Goal: Transaction & Acquisition: Purchase product/service

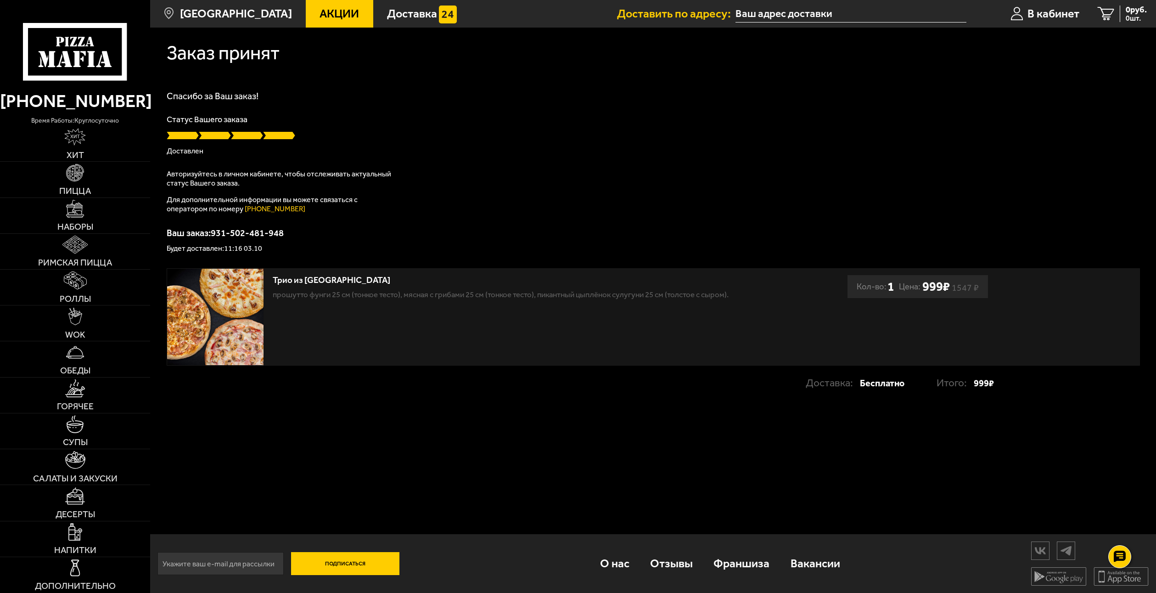
click at [571, 120] on p "Статус Вашего заказа" at bounding box center [653, 119] width 973 height 8
click at [559, 210] on div "Спасибо за Ваш заказ! Статус Вашего заказа Доставлен Авторизуйтесь в личном каб…" at bounding box center [653, 171] width 973 height 161
click at [1131, 21] on span "0 шт." at bounding box center [1135, 18] width 21 height 7
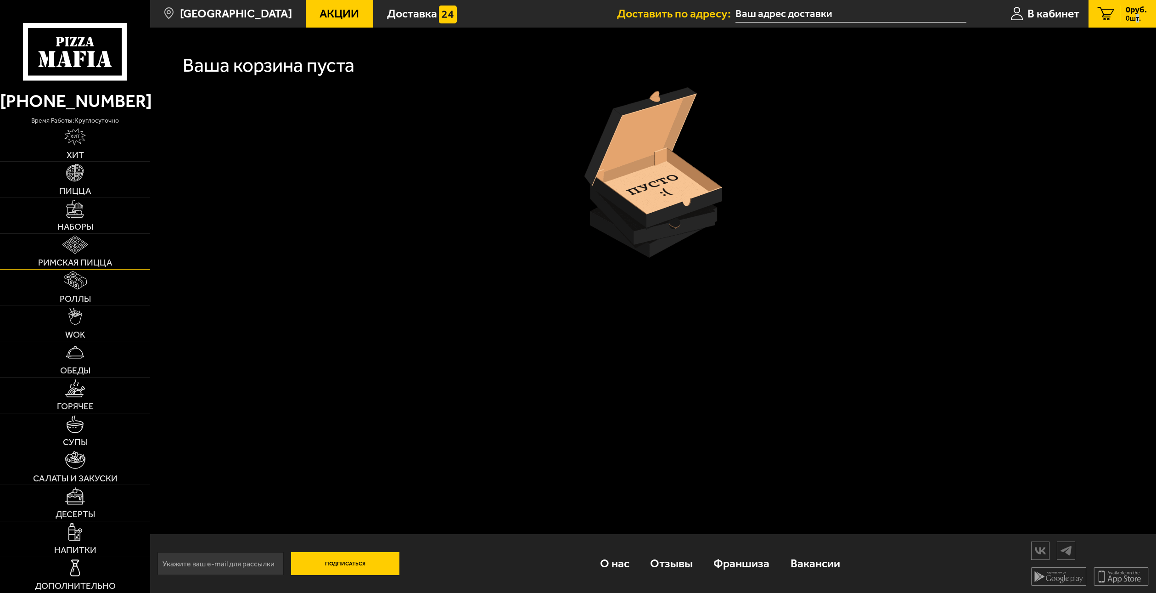
click at [108, 253] on link "Римская пицца" at bounding box center [75, 251] width 150 height 35
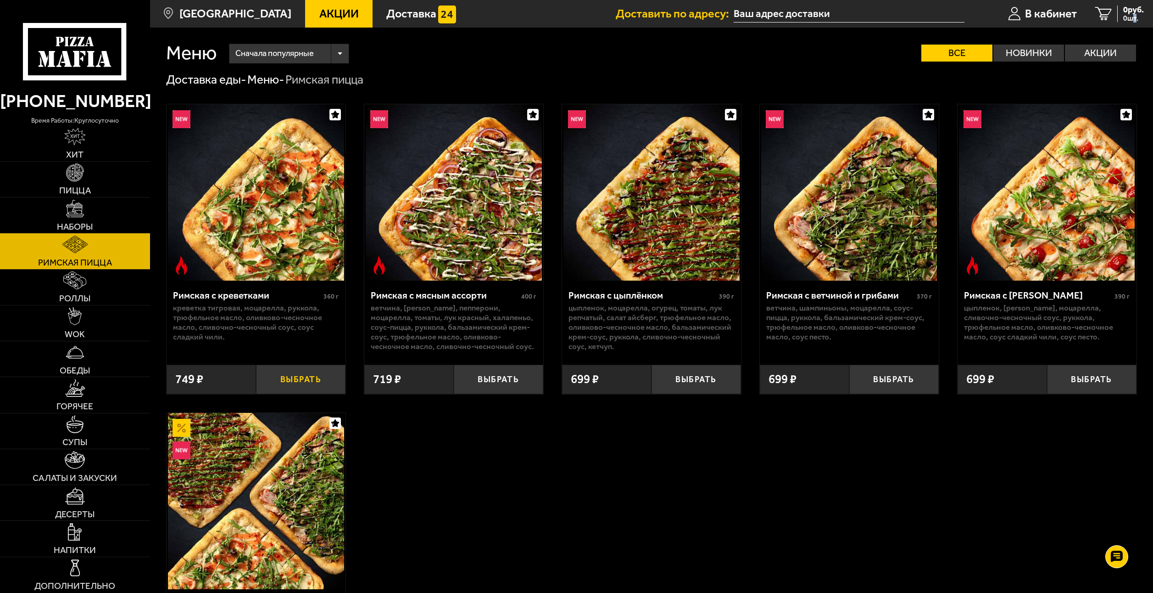
click at [291, 391] on button "Выбрать" at bounding box center [301, 378] width 90 height 29
click at [1109, 19] on div "749 руб. 1 шт." at bounding box center [1126, 14] width 36 height 17
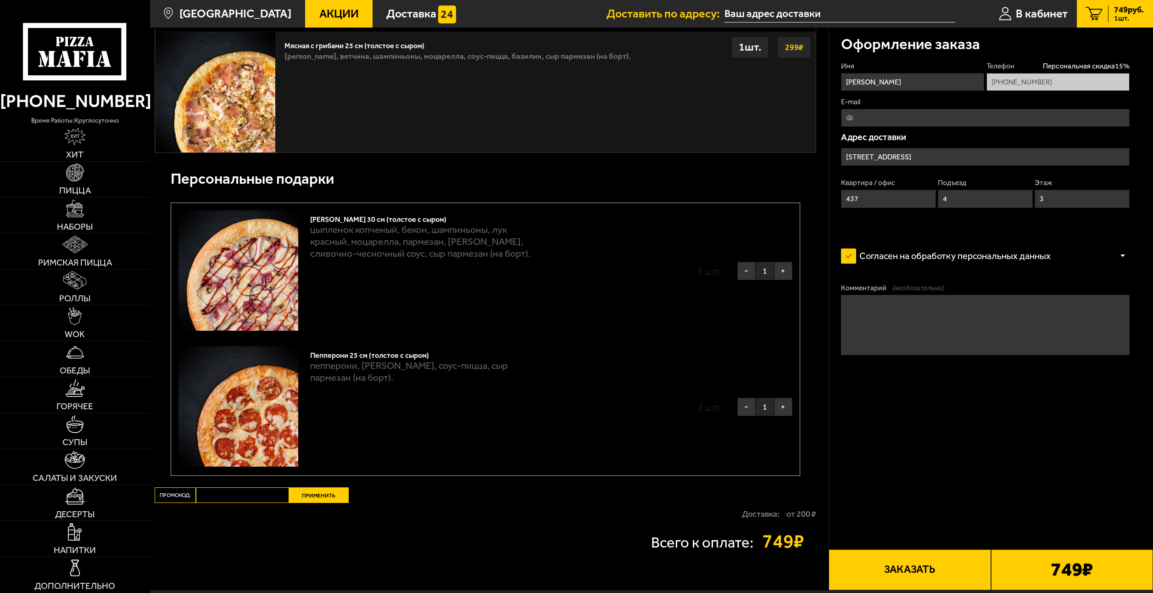
scroll to position [551, 0]
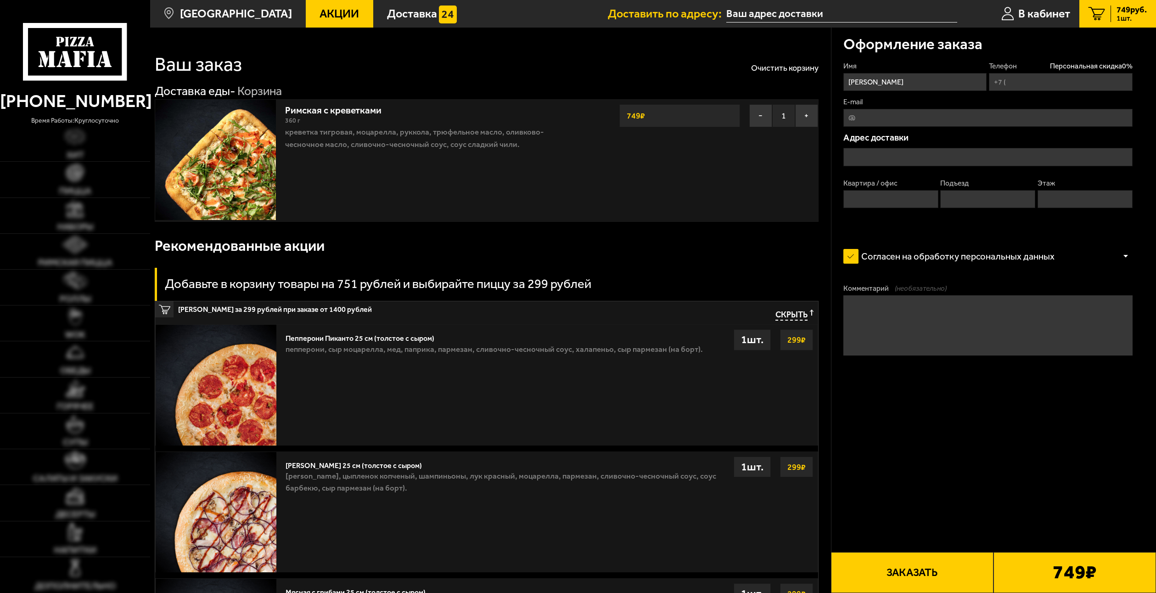
type input "[PHONE_NUMBER]"
type input "Дом, Санкт-Петербург, проспект Ветеранов, 169к2,"
type input "437"
type input "4"
type input "3"
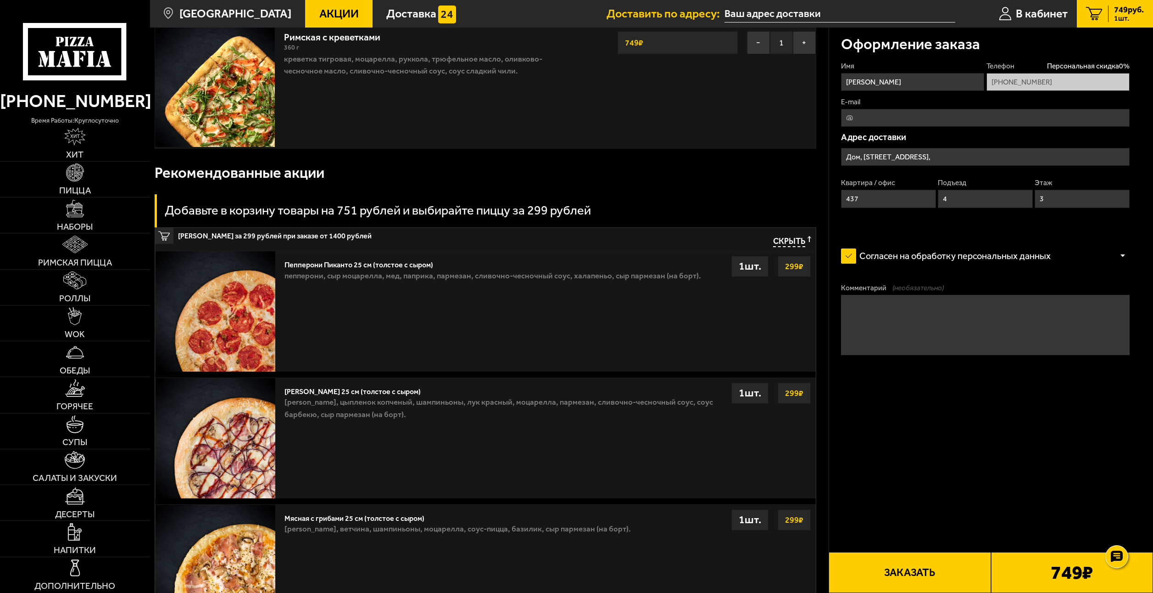
type input "[STREET_ADDRESS]"
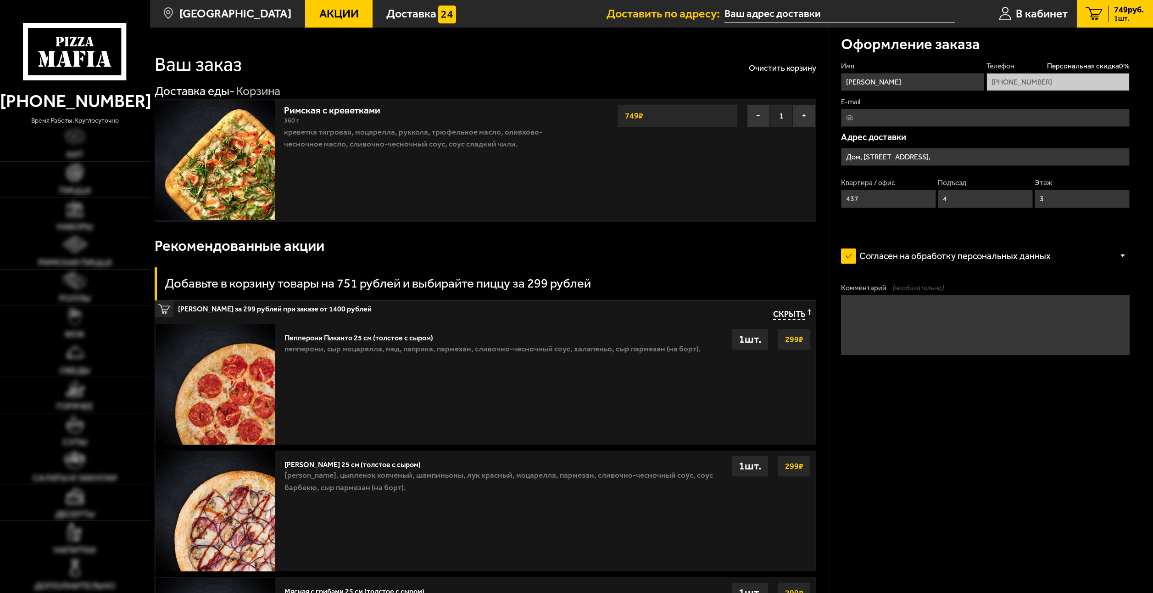
type input "[STREET_ADDRESS]"
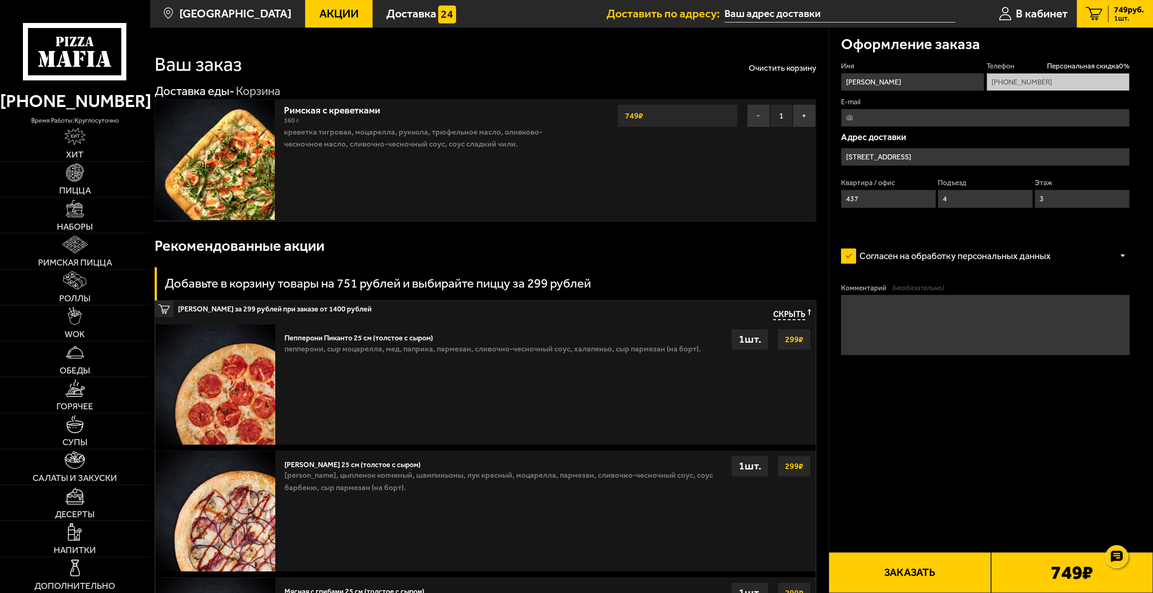
click at [766, 120] on button "−" at bounding box center [758, 115] width 23 height 23
